Goal: Information Seeking & Learning: Find specific fact

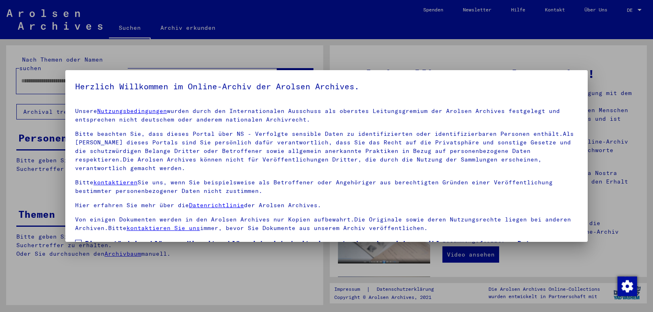
type input "**********"
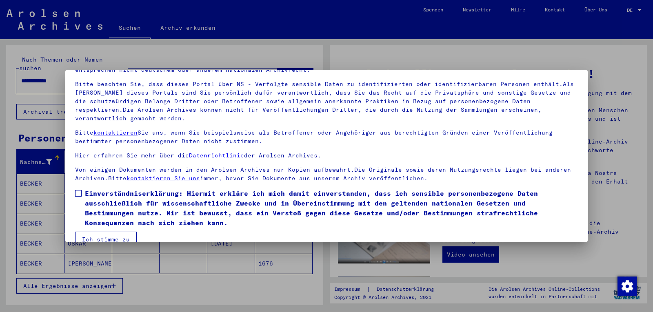
scroll to position [65, 0]
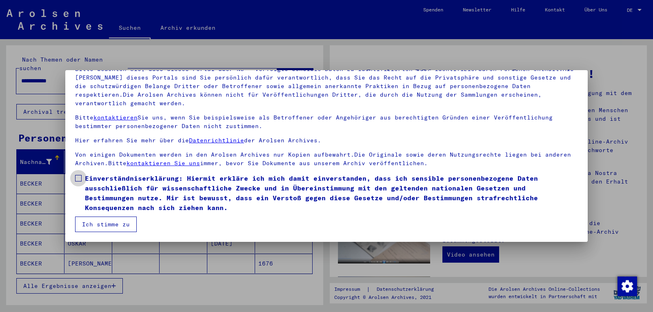
click at [78, 177] on span at bounding box center [78, 178] width 7 height 7
click at [96, 226] on button "Ich stimme zu" at bounding box center [106, 224] width 62 height 15
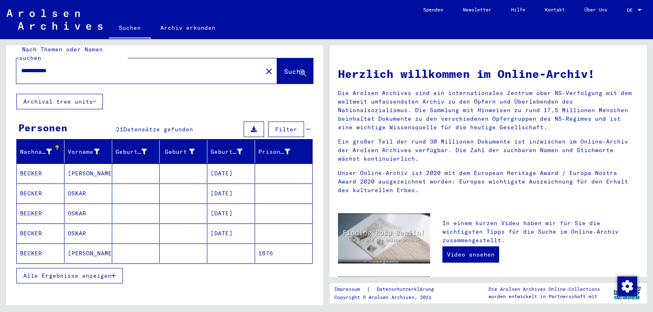
scroll to position [10, 0]
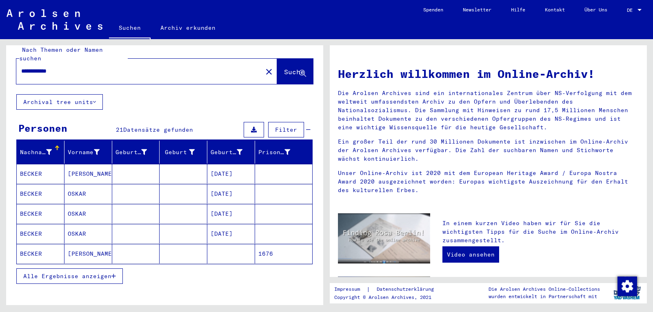
click at [48, 272] on span "Alle Ergebnisse anzeigen" at bounding box center [67, 275] width 88 height 7
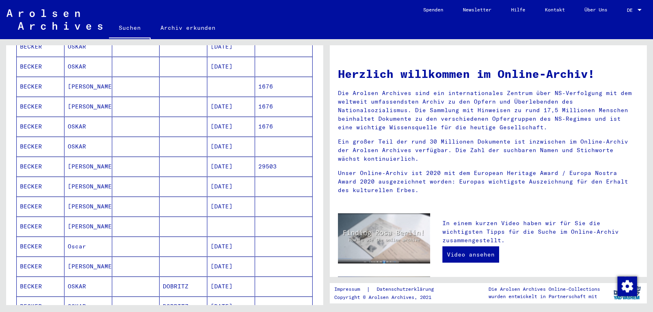
scroll to position [178, 0]
click at [27, 137] on mat-cell "BECKER" at bounding box center [41, 145] width 48 height 20
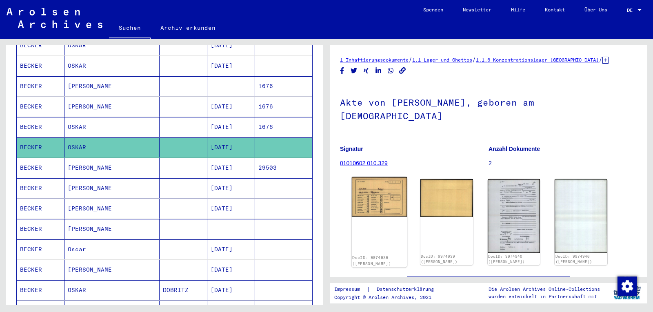
click at [375, 185] on img at bounding box center [379, 197] width 55 height 40
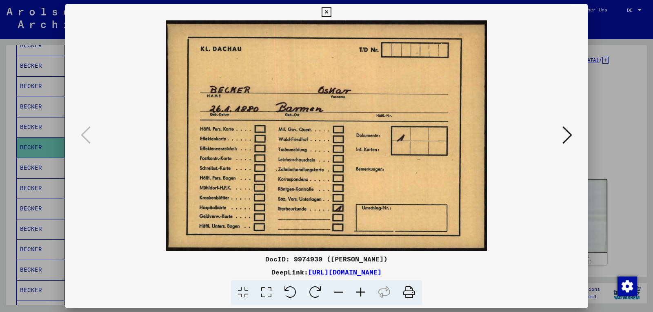
click at [564, 138] on icon at bounding box center [567, 135] width 10 height 20
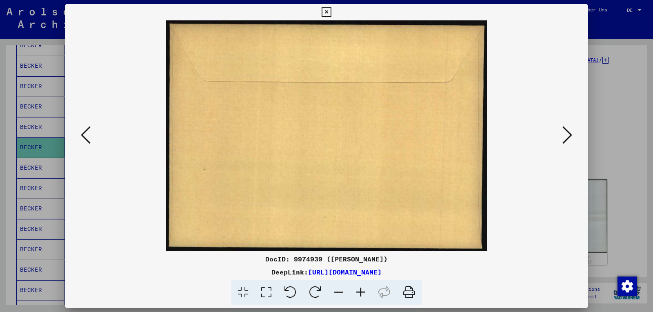
click at [564, 138] on icon at bounding box center [567, 135] width 10 height 20
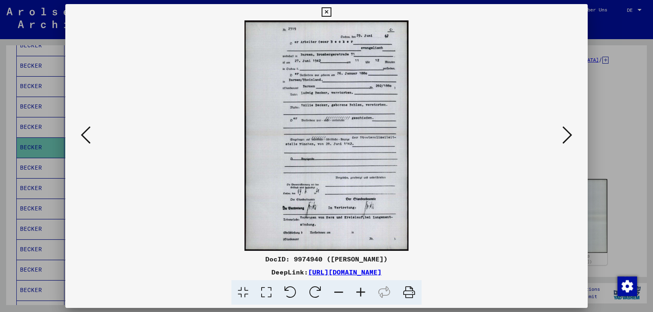
click at [564, 138] on icon at bounding box center [567, 135] width 10 height 20
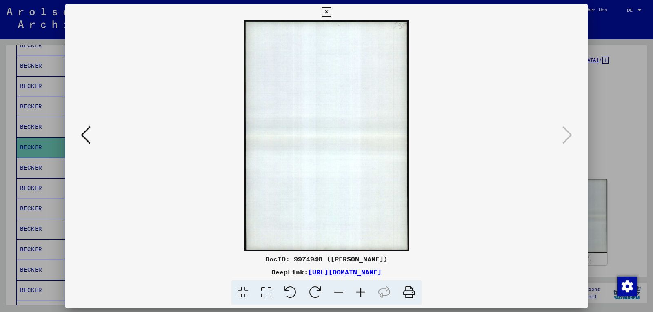
click at [326, 11] on icon at bounding box center [325, 12] width 9 height 10
